Goal: Task Accomplishment & Management: Use online tool/utility

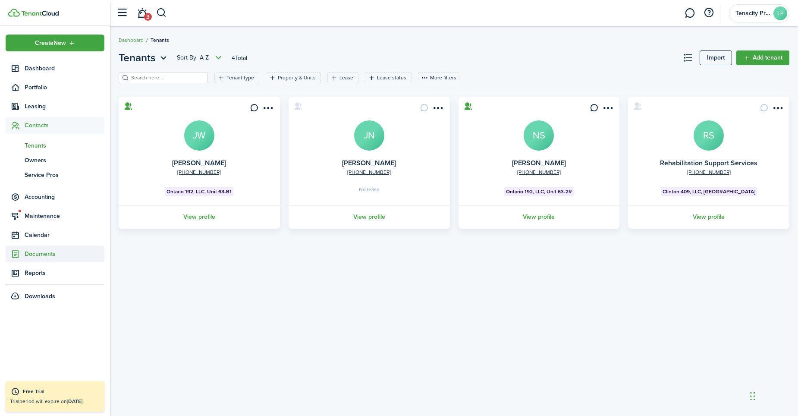
click at [43, 255] on span "Documents" at bounding box center [65, 253] width 80 height 9
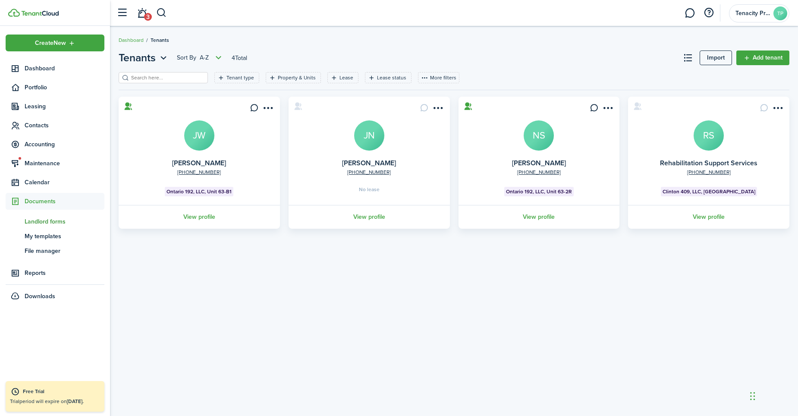
click at [49, 224] on span "Landlord forms" at bounding box center [65, 221] width 80 height 9
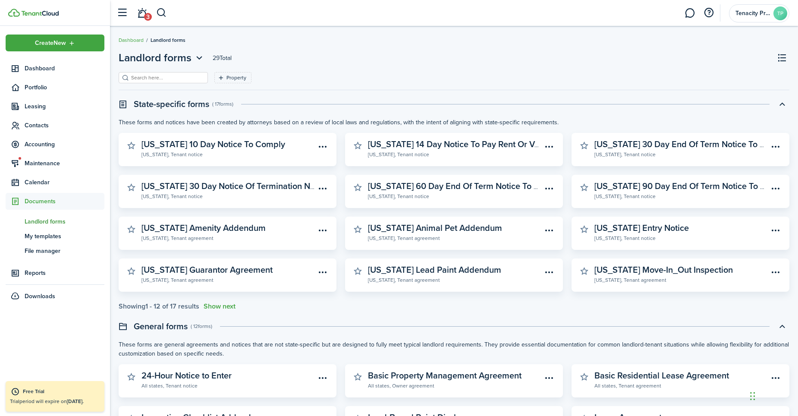
click at [143, 70] on header-page "Landlord forms 29 Total" at bounding box center [454, 61] width 671 height 22
click at [143, 72] on filter-search at bounding box center [163, 77] width 89 height 11
click at [144, 75] on input "search" at bounding box center [167, 78] width 76 height 8
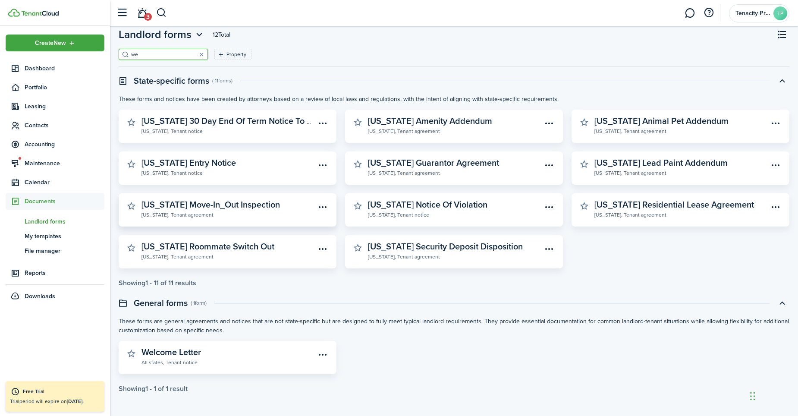
scroll to position [24, 0]
type input "we"
click at [207, 346] on widget-stats "Welcome Letter All states, Tenant notice" at bounding box center [228, 356] width 218 height 33
click at [189, 348] on widget-stats-description "Welcome Letter" at bounding box center [171, 351] width 60 height 13
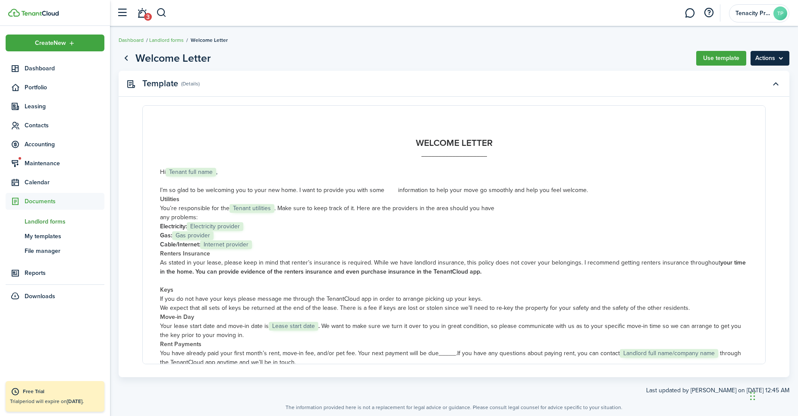
click at [786, 53] on menu-btn "Actions" at bounding box center [769, 58] width 39 height 15
click at [724, 56] on button "Use template" at bounding box center [721, 58] width 50 height 15
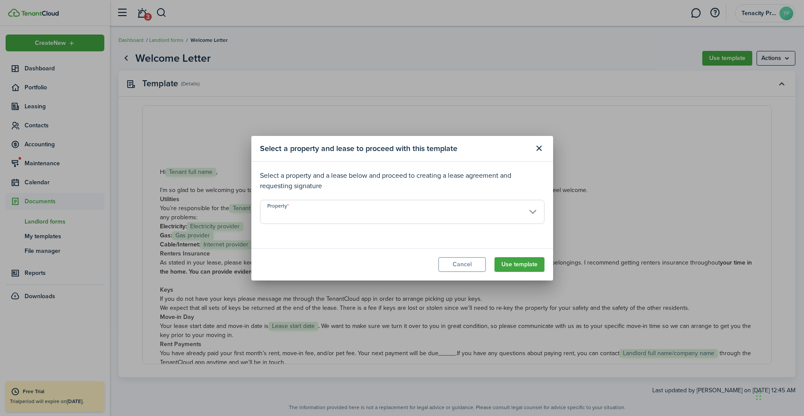
click at [370, 215] on input "Property" at bounding box center [402, 212] width 285 height 24
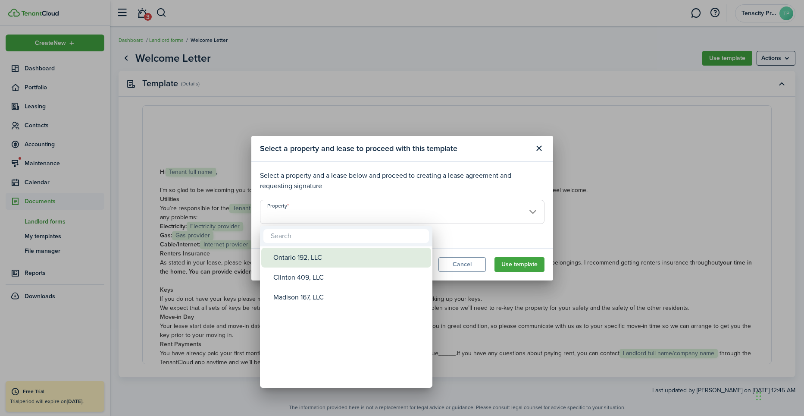
click at [318, 261] on div "Ontario 192, LLC" at bounding box center [349, 258] width 153 height 20
type input "Ontario 192, LLC"
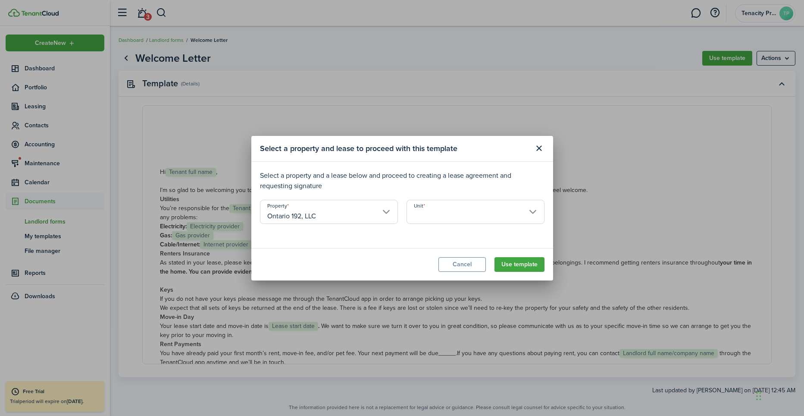
click at [440, 211] on input "Unit" at bounding box center [476, 212] width 138 height 24
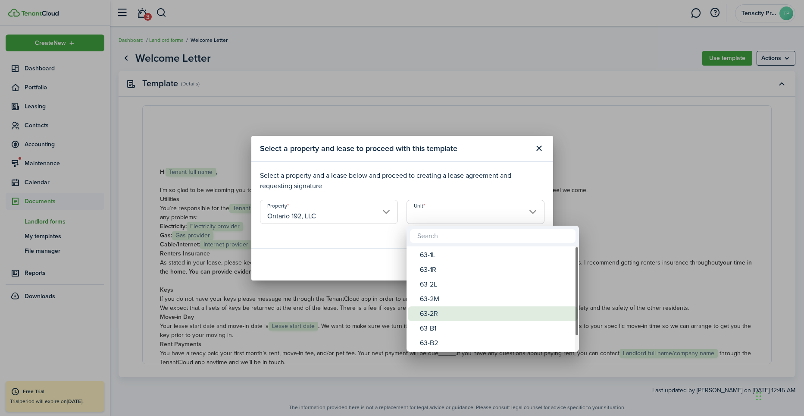
click at [432, 309] on div "63-2R" at bounding box center [496, 313] width 153 height 15
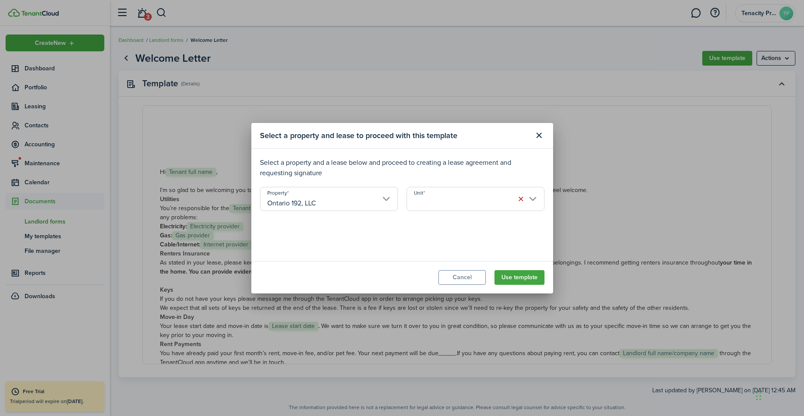
type input "63-2R"
click at [371, 239] on input "Lease" at bounding box center [402, 232] width 285 height 24
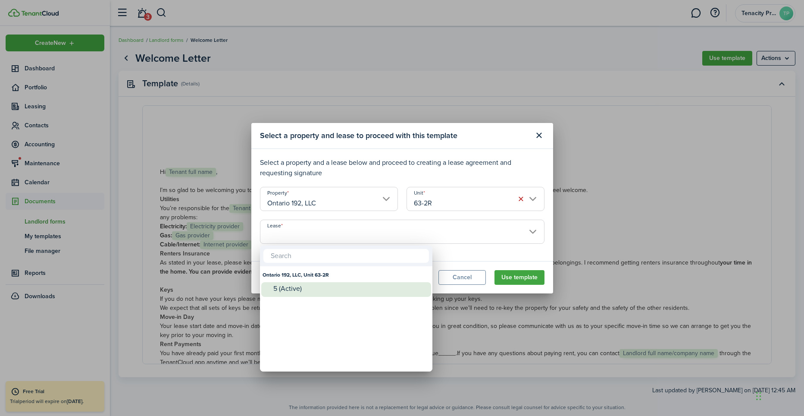
click at [299, 289] on div "5 (Active)" at bounding box center [349, 289] width 153 height 8
type input "Ontario 192, LLC, Unit 63-2R. Lease #5 (Active)"
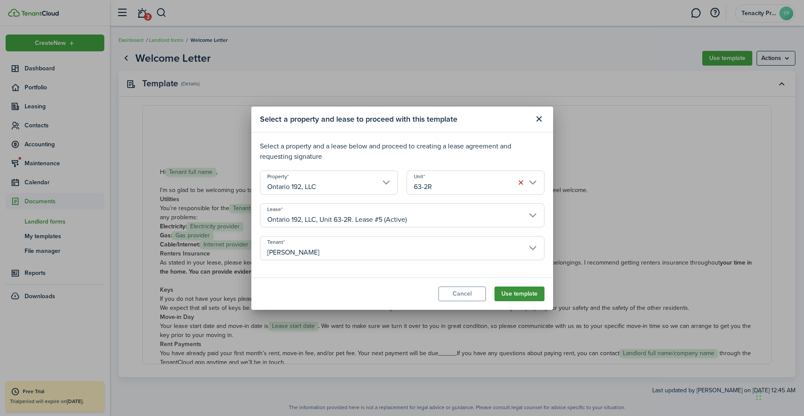
click at [524, 296] on button "Use template" at bounding box center [520, 293] width 50 height 15
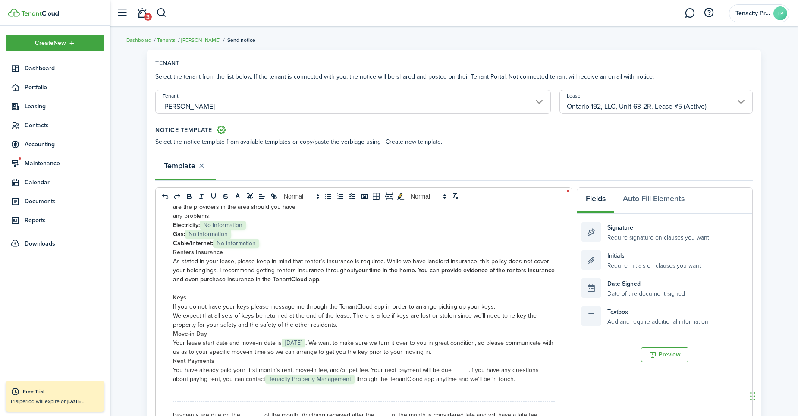
scroll to position [216, 0]
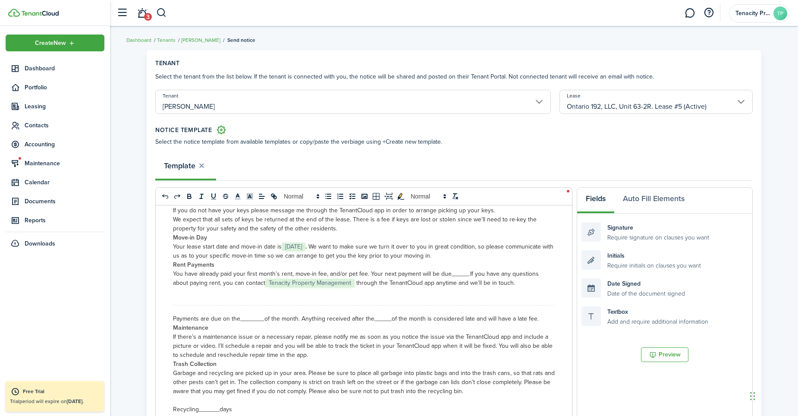
click at [305, 245] on span "[DATE]" at bounding box center [294, 246] width 24 height 9
click at [358, 239] on p "Move-in Day" at bounding box center [364, 237] width 382 height 9
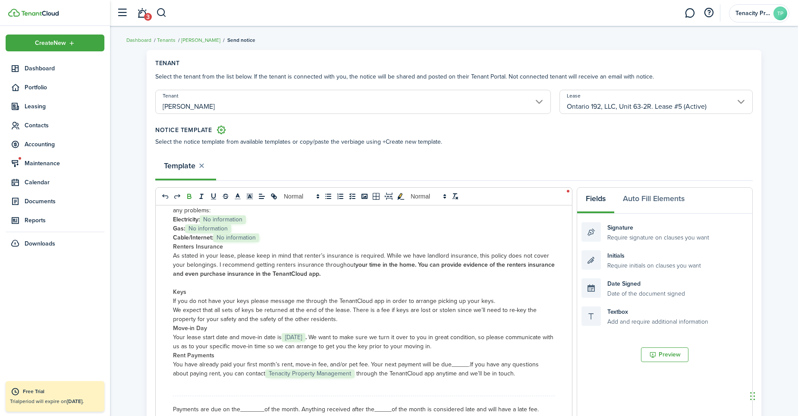
scroll to position [140, 0]
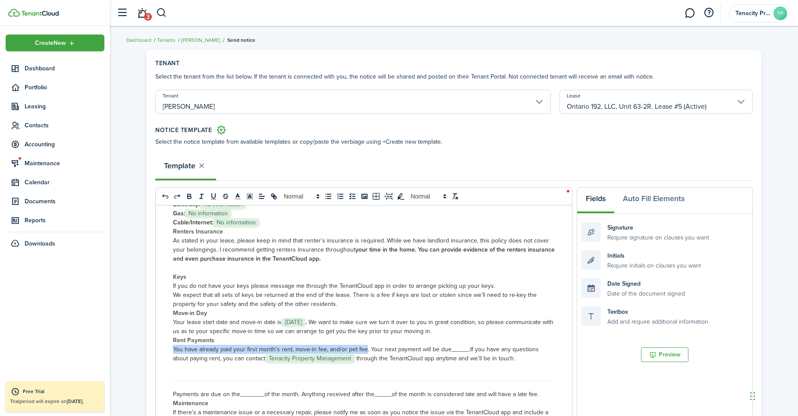
drag, startPoint x: 365, startPoint y: 348, endPoint x: 174, endPoint y: 346, distance: 191.1
click at [174, 346] on span "You have already paid your first month’s rent, move-in fee, and/or pet fee. You…" at bounding box center [321, 349] width 296 height 9
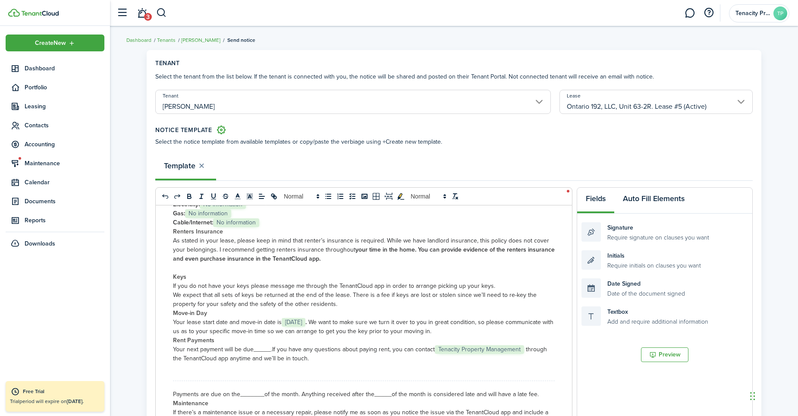
click at [651, 204] on button "Auto Fill Elements" at bounding box center [653, 201] width 79 height 26
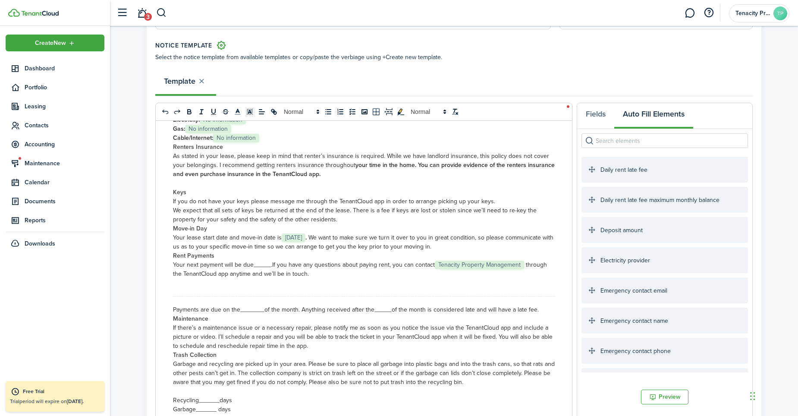
scroll to position [86, 0]
click at [600, 114] on button "Fields" at bounding box center [595, 114] width 37 height 26
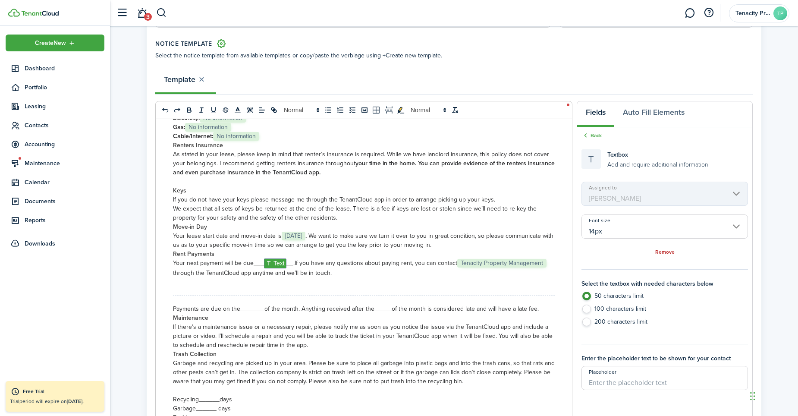
click at [294, 235] on span "[DATE]" at bounding box center [294, 236] width 24 height 9
click at [321, 219] on select "Select size 8px 9px 10px 11px 12px 13px 14px 15px 16px 17px 18px 19px 20px 21px…" at bounding box center [303, 217] width 43 height 15
click at [282, 263] on span "Text" at bounding box center [275, 263] width 22 height 10
click at [593, 233] on input "14px" at bounding box center [664, 226] width 166 height 24
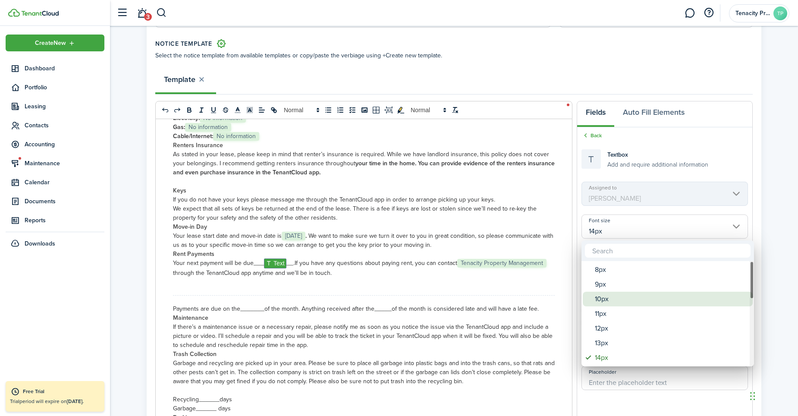
click at [613, 297] on div "10px" at bounding box center [671, 299] width 153 height 15
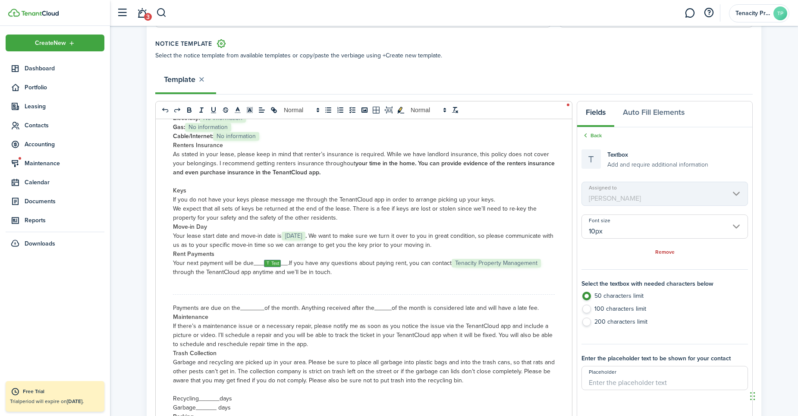
click at [603, 236] on input "10px" at bounding box center [664, 226] width 166 height 24
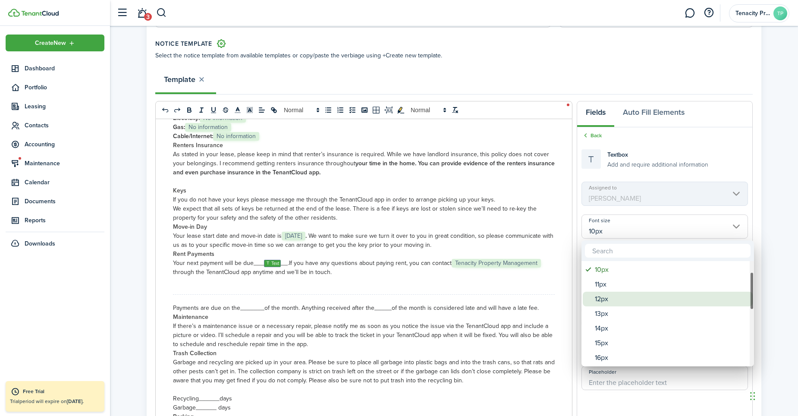
click at [602, 298] on div "12px" at bounding box center [671, 299] width 153 height 15
type input "12px"
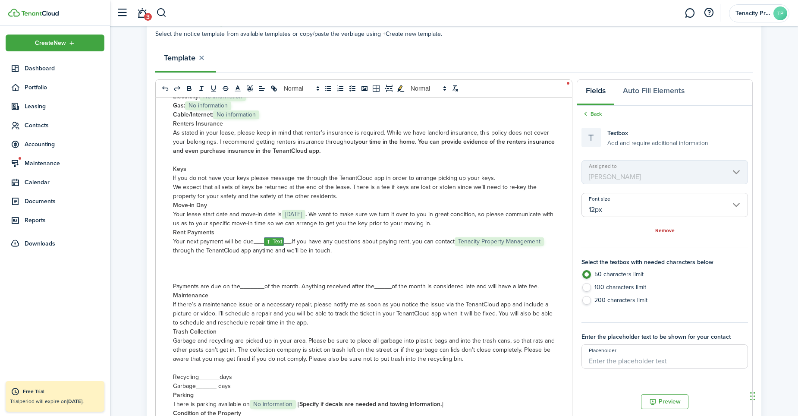
scroll to position [129, 0]
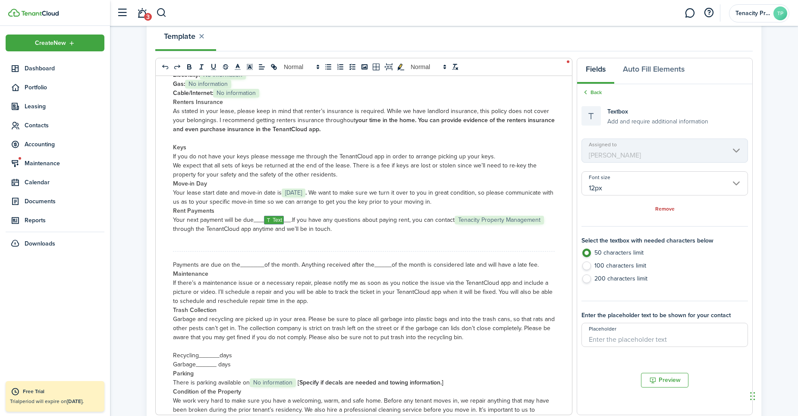
click at [623, 340] on input "Placeholder" at bounding box center [664, 335] width 166 height 24
click at [606, 153] on mbsc-scroller "Assigned to [PERSON_NAME]" at bounding box center [664, 150] width 166 height 24
click at [662, 208] on link "Remove" at bounding box center [664, 209] width 19 height 6
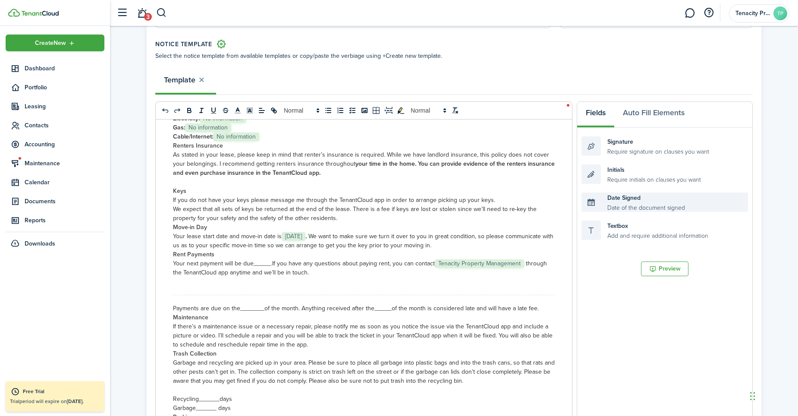
scroll to position [86, 0]
click at [618, 229] on div "Textbox Add and require additional information" at bounding box center [664, 229] width 166 height 19
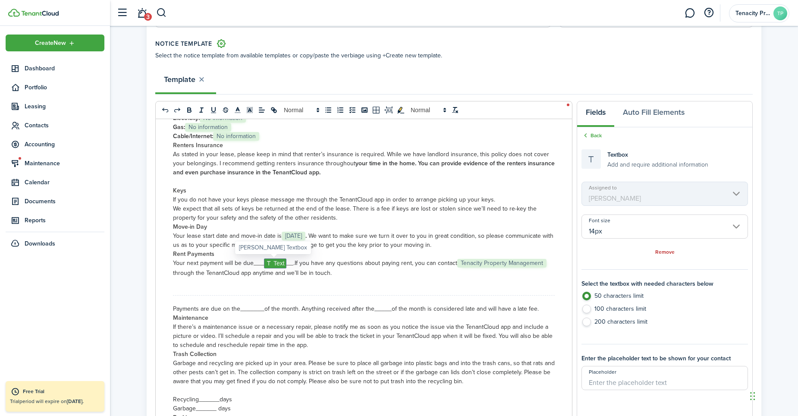
click at [268, 265] on span "Text" at bounding box center [275, 263] width 22 height 10
click at [662, 253] on link "Remove" at bounding box center [664, 252] width 19 height 6
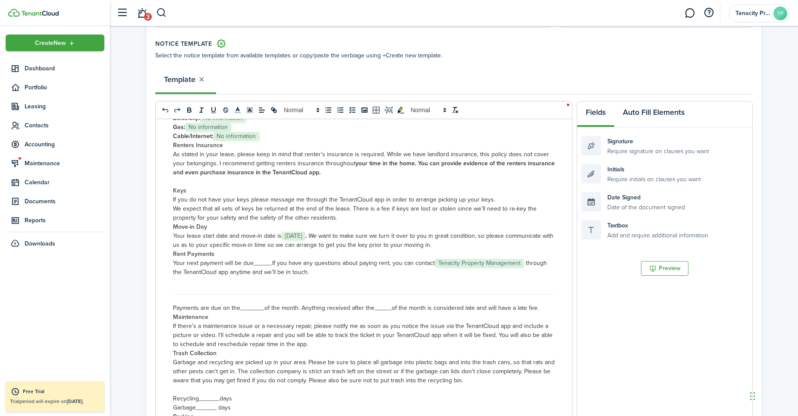
click at [643, 110] on button "Auto Fill Elements" at bounding box center [653, 114] width 79 height 26
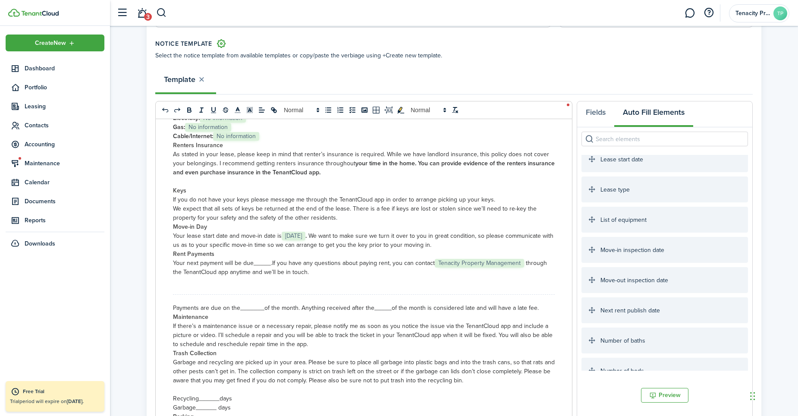
scroll to position [474, 0]
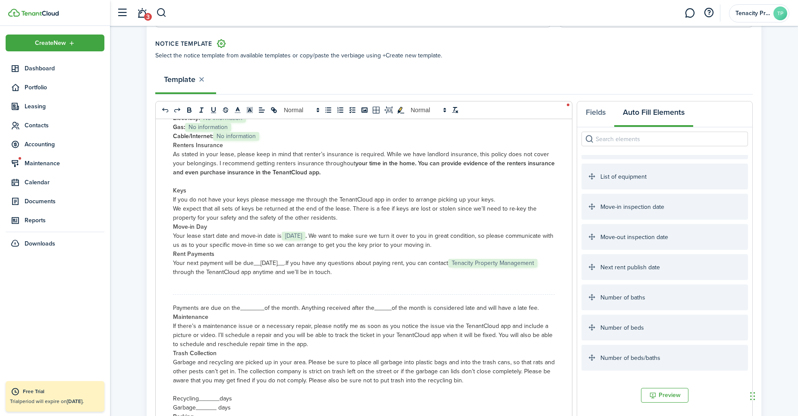
click at [325, 288] on div "WELCOME LETTER ___________________ Hi ﻿ [PERSON_NAME] ﻿, I’m so glad to be welc…" at bounding box center [364, 288] width 416 height 339
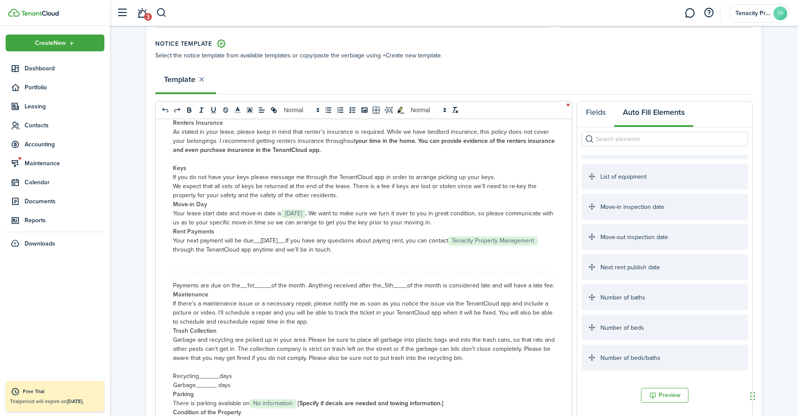
scroll to position [183, 0]
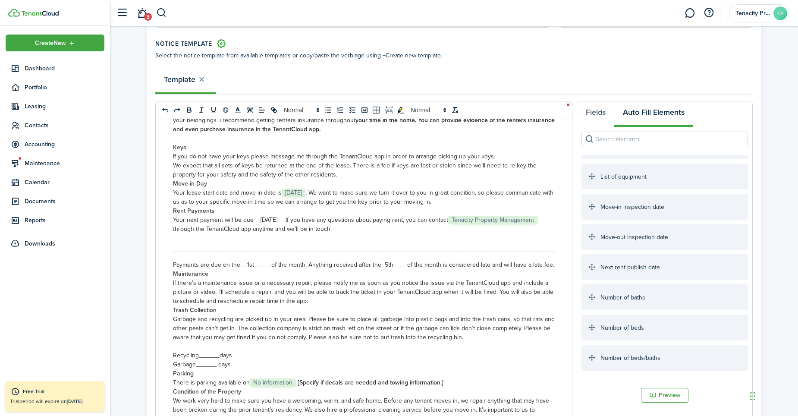
click at [379, 314] on p "Trash Collection" at bounding box center [364, 309] width 382 height 9
click at [421, 314] on p "Trash Collection" at bounding box center [364, 309] width 382 height 9
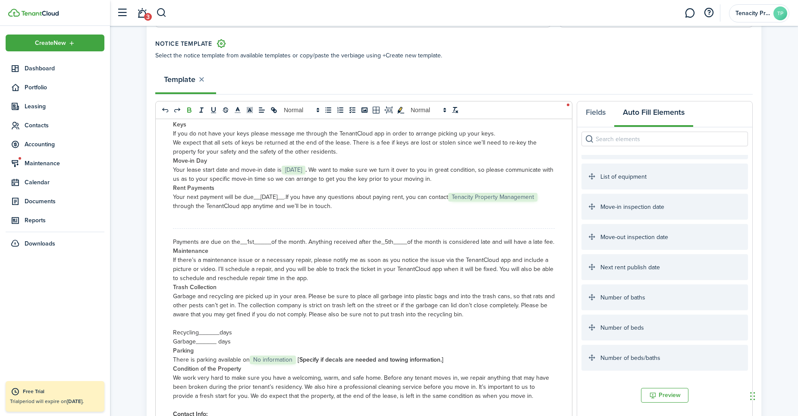
scroll to position [270, 0]
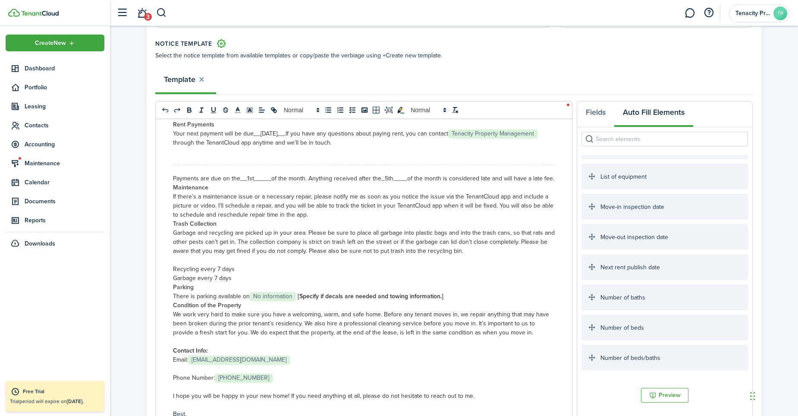
click at [381, 180] on span "Payments are due on the__1st_____of the month. Anything received after the_5th_…" at bounding box center [363, 178] width 381 height 9
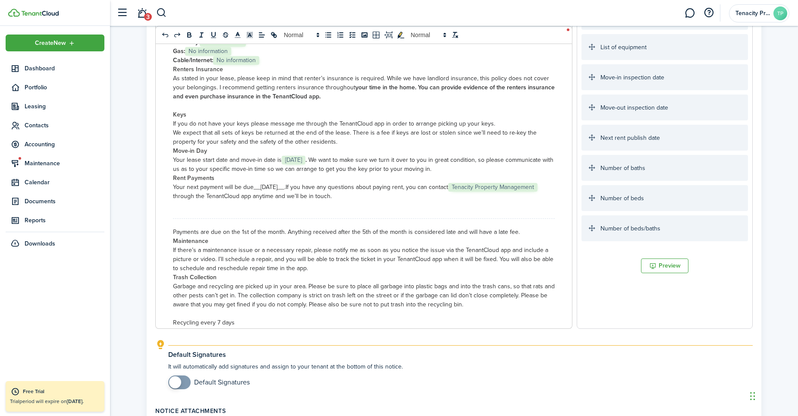
scroll to position [86, 0]
